Goal: Task Accomplishment & Management: Manage account settings

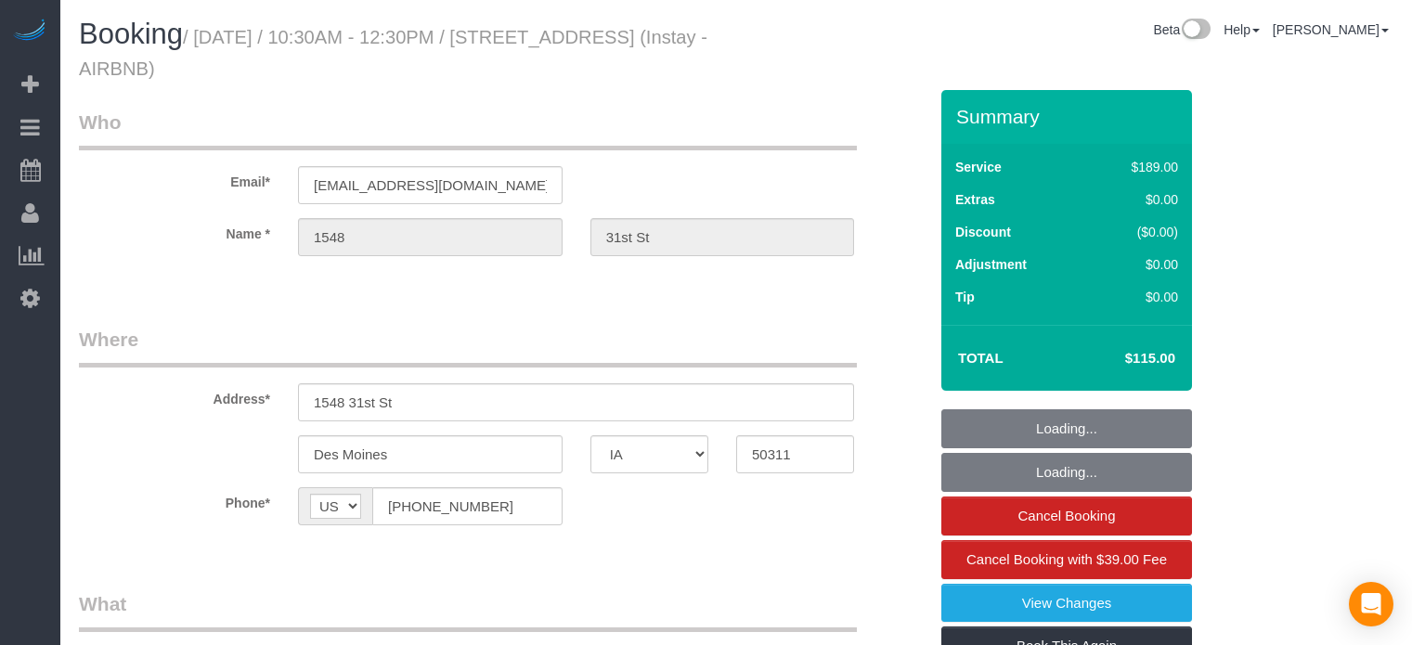
select select "IA"
select select "object:2106"
select select "2"
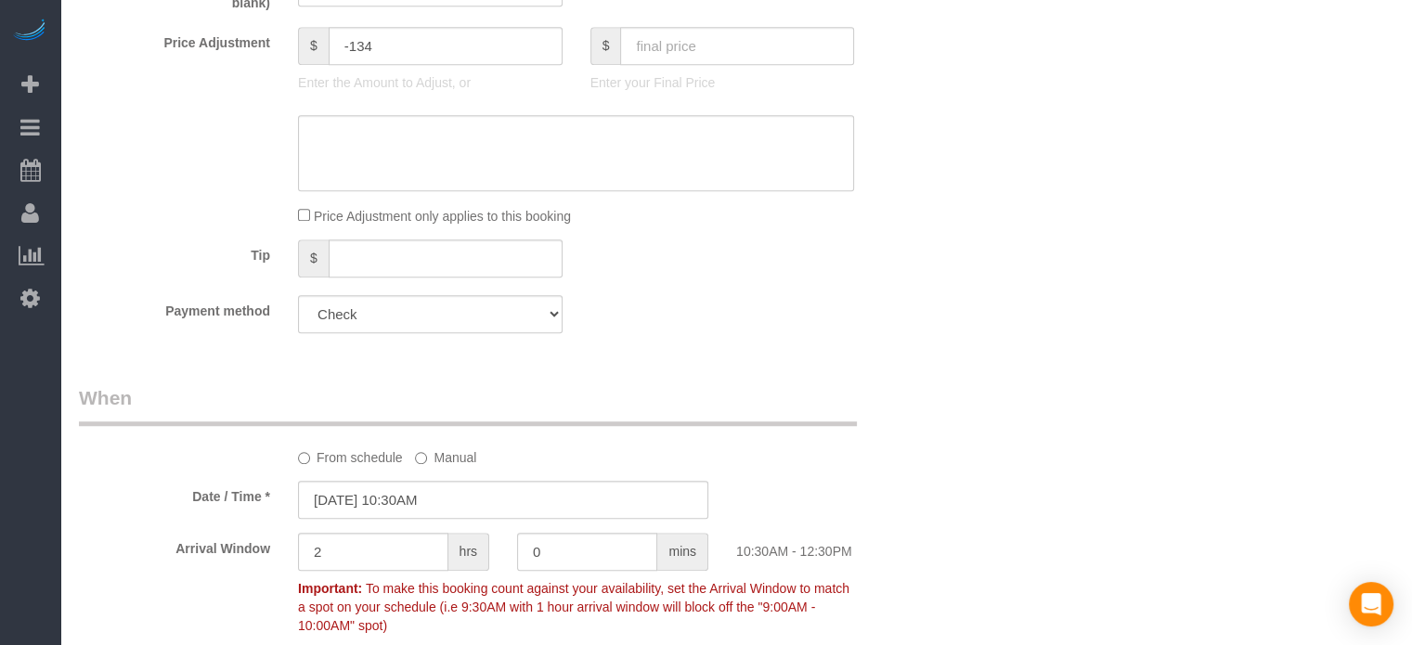
scroll to position [1388, 0]
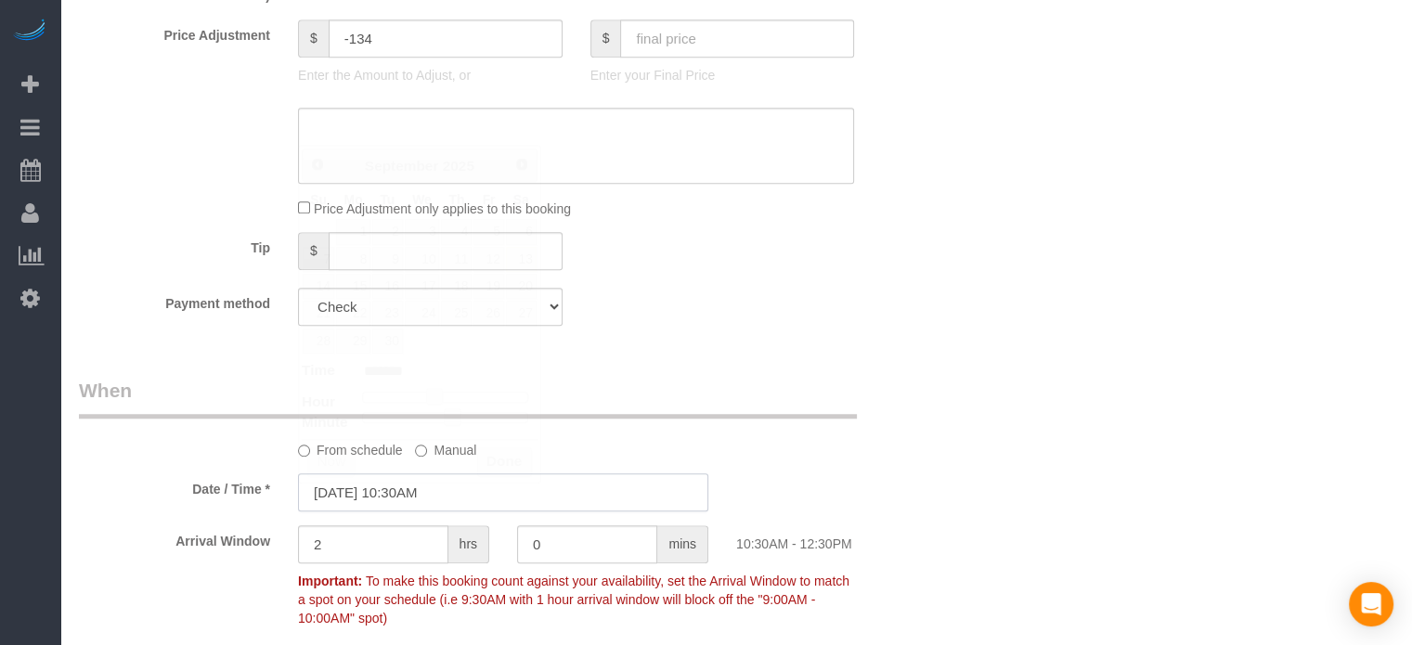
click at [347, 493] on input "09/13/2025 10:30AM" at bounding box center [503, 492] width 410 height 38
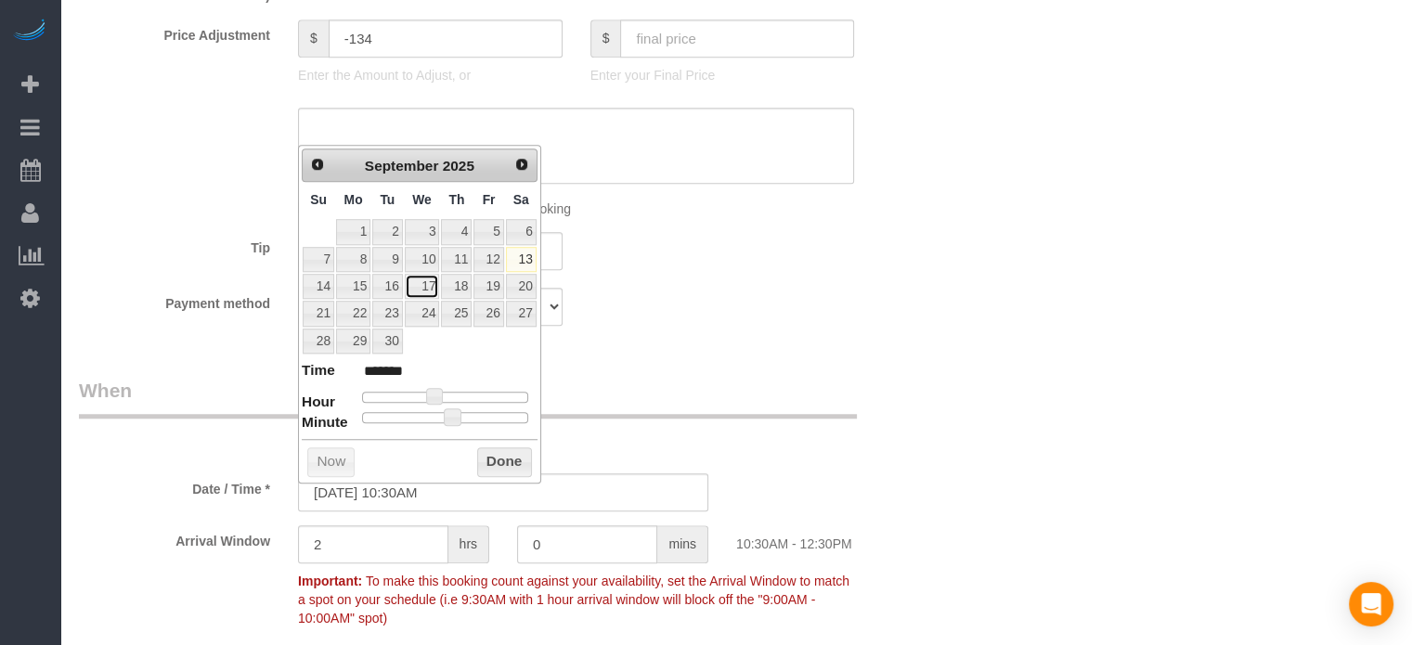
click at [435, 287] on link "17" at bounding box center [422, 286] width 35 height 25
type input "09/17/2025 10:30AM"
click at [499, 461] on button "Done" at bounding box center [504, 462] width 55 height 30
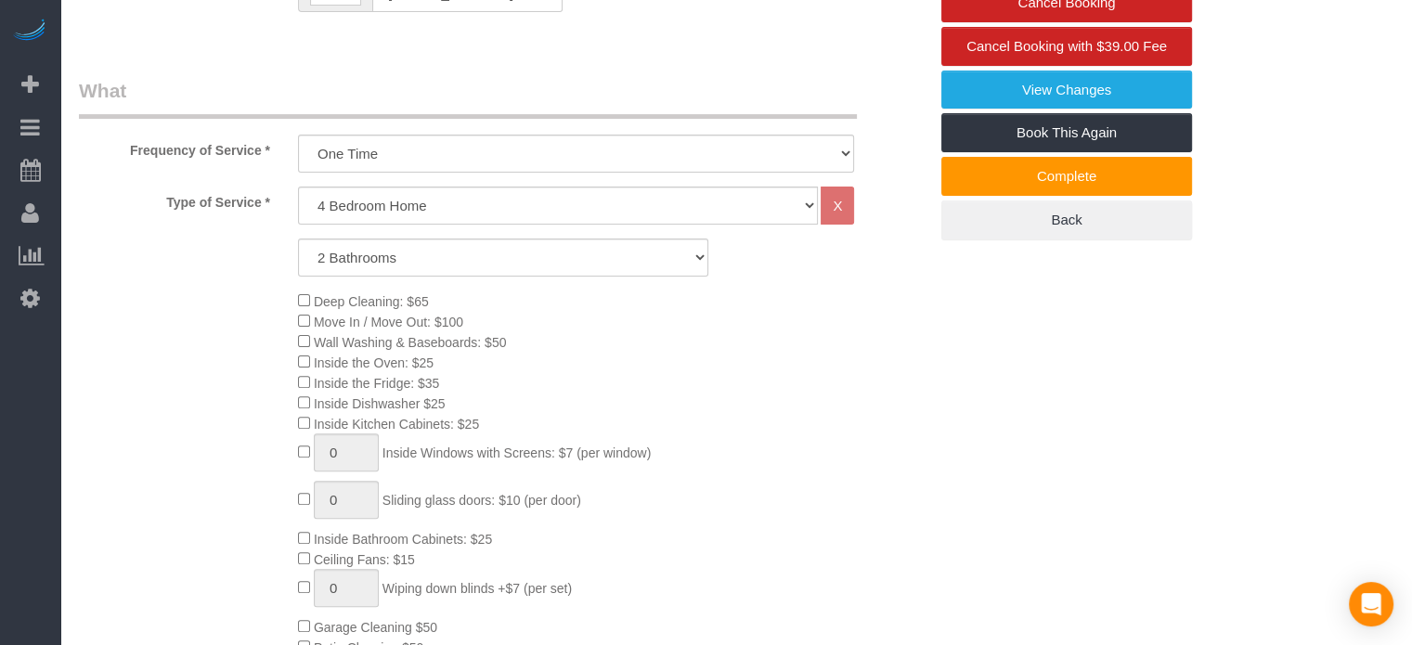
scroll to position [0, 0]
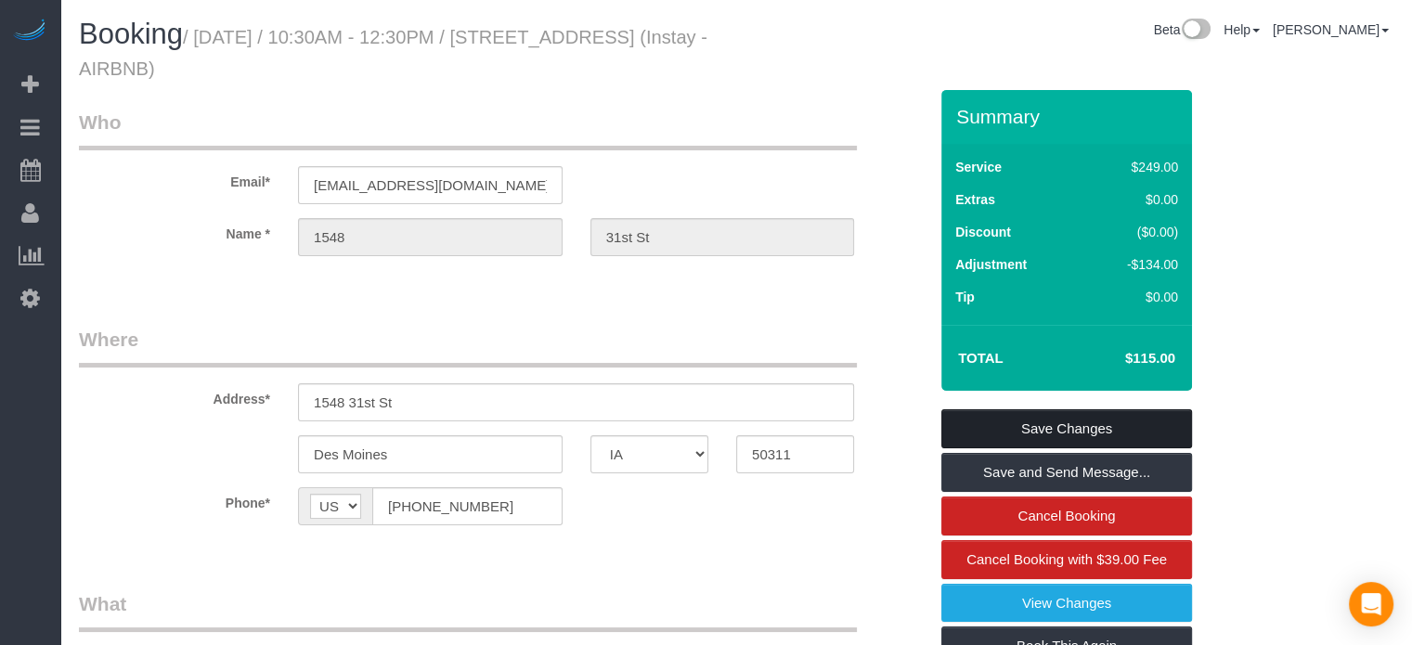
click at [1088, 420] on link "Save Changes" at bounding box center [1066, 428] width 251 height 39
